Goal: Task Accomplishment & Management: Manage account settings

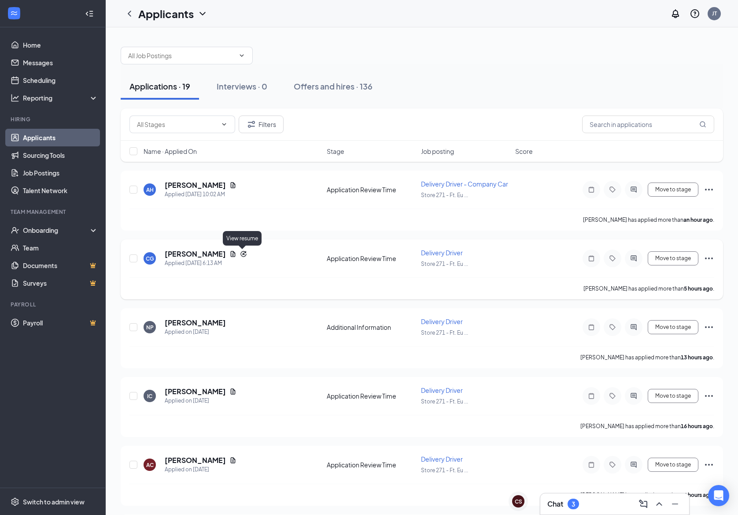
click at [236, 255] on icon "Document" at bounding box center [233, 254] width 5 height 6
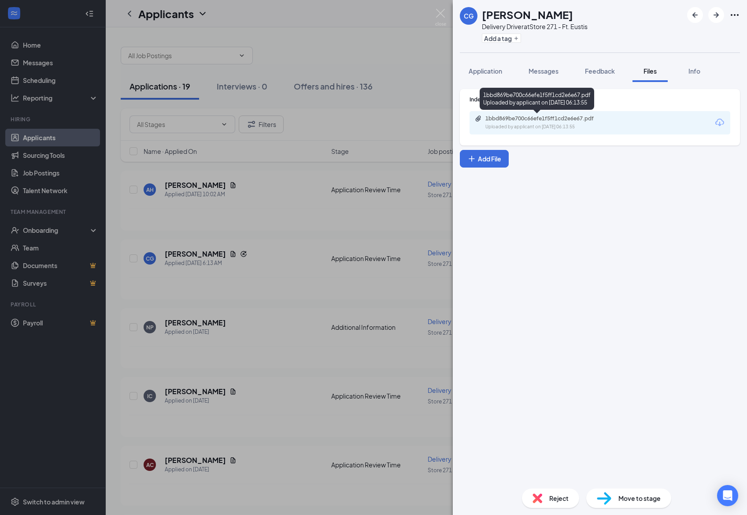
click at [566, 122] on div "1bbd869be700c66efe1f5ff1cd2e6e67.pdf" at bounding box center [547, 118] width 123 height 7
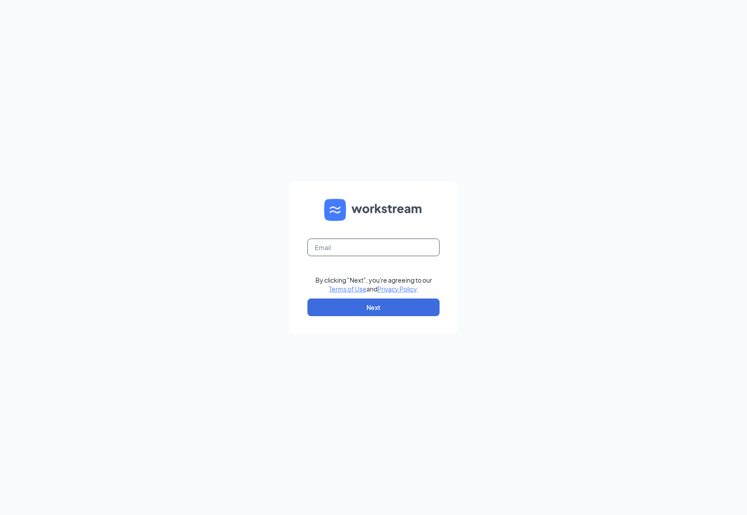
click at [350, 245] on input "text" at bounding box center [374, 247] width 132 height 18
type input "hr0271@pjunited.com"
click at [386, 312] on button "Next" at bounding box center [374, 307] width 132 height 18
click at [312, 251] on input "text" at bounding box center [374, 247] width 132 height 18
type input "HR0271@pjunited.com"
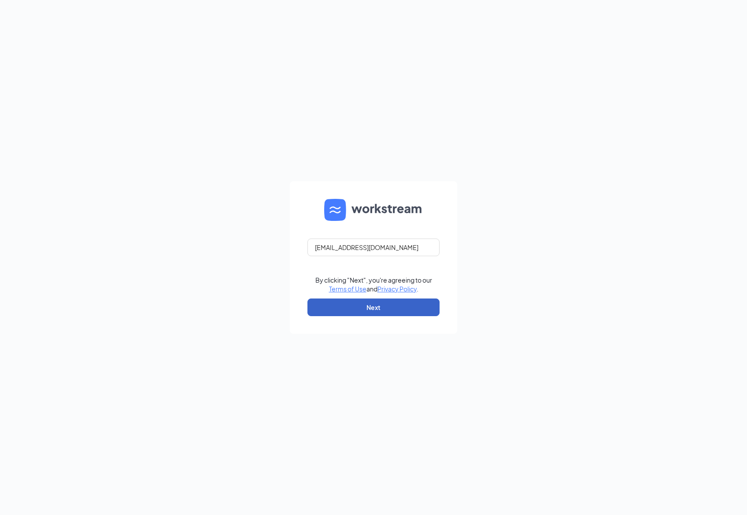
click at [413, 313] on button "Next" at bounding box center [374, 307] width 132 height 18
